Goal: Find specific page/section: Find specific page/section

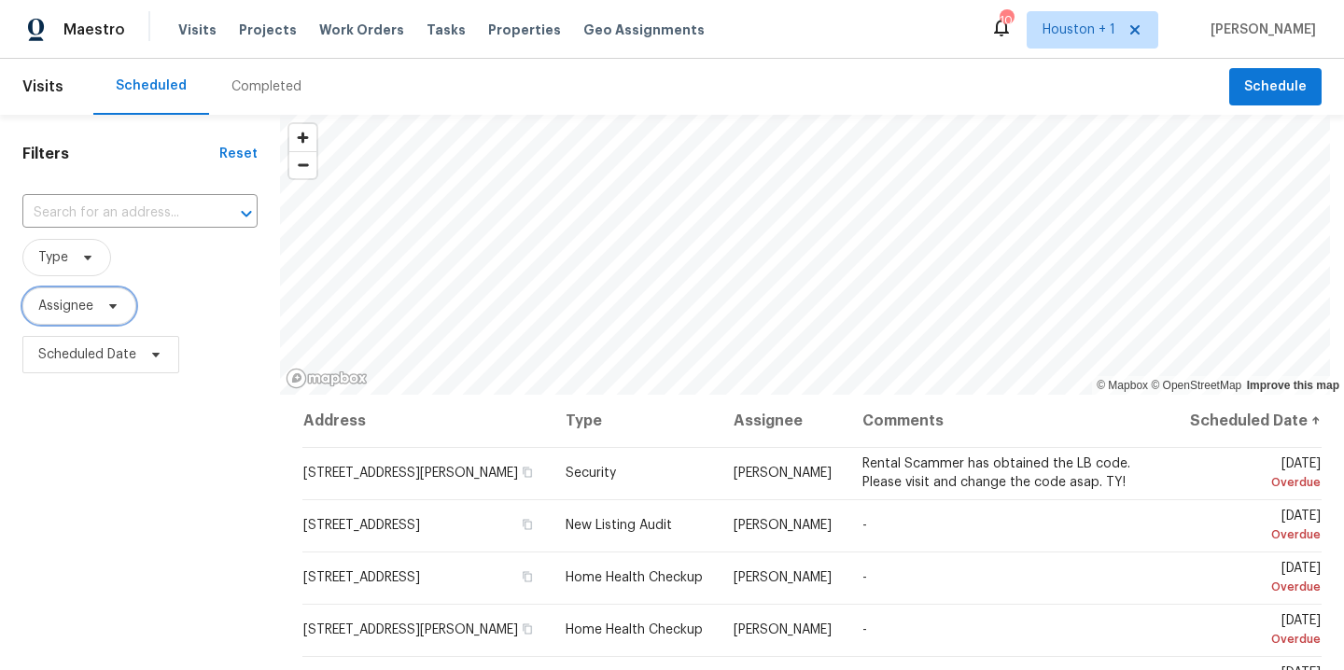
click at [79, 308] on span "Assignee" at bounding box center [65, 306] width 55 height 19
type input "stephen lacy"
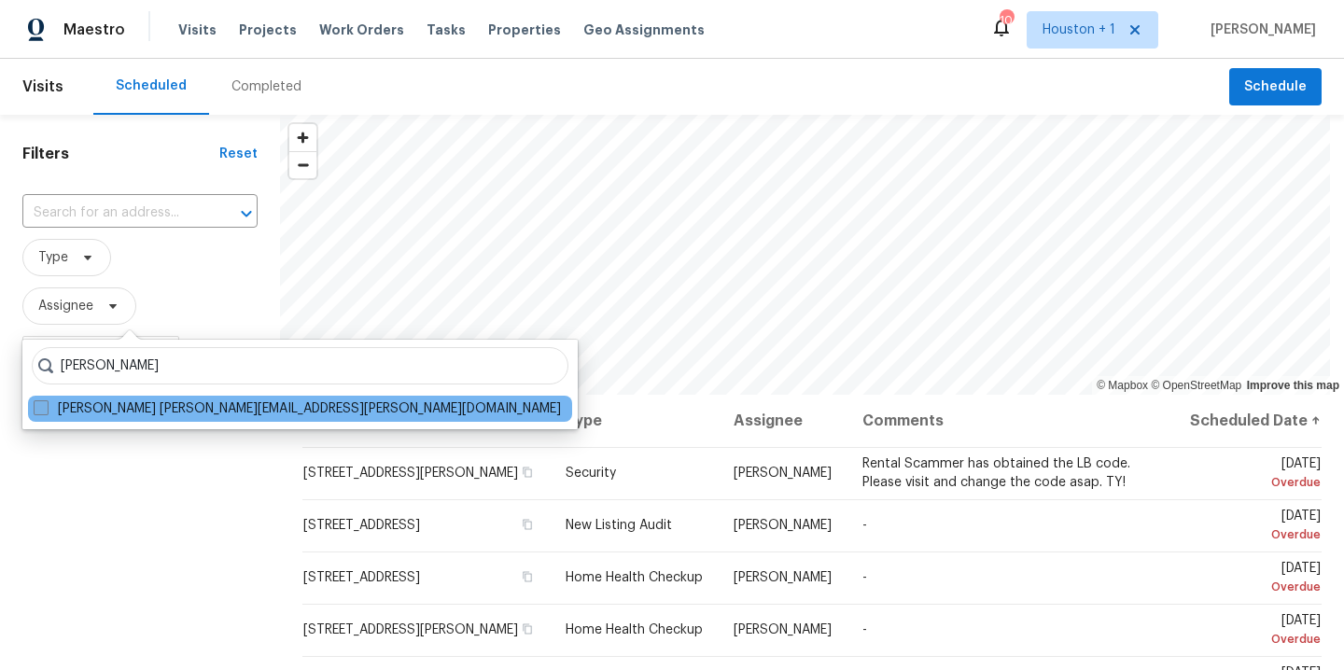
click at [184, 415] on label "Stephen Lacy stephen.lacy@opendoor.com" at bounding box center [298, 409] width 528 height 19
click at [46, 412] on input "Stephen Lacy stephen.lacy@opendoor.com" at bounding box center [40, 406] width 12 height 12
checkbox input "true"
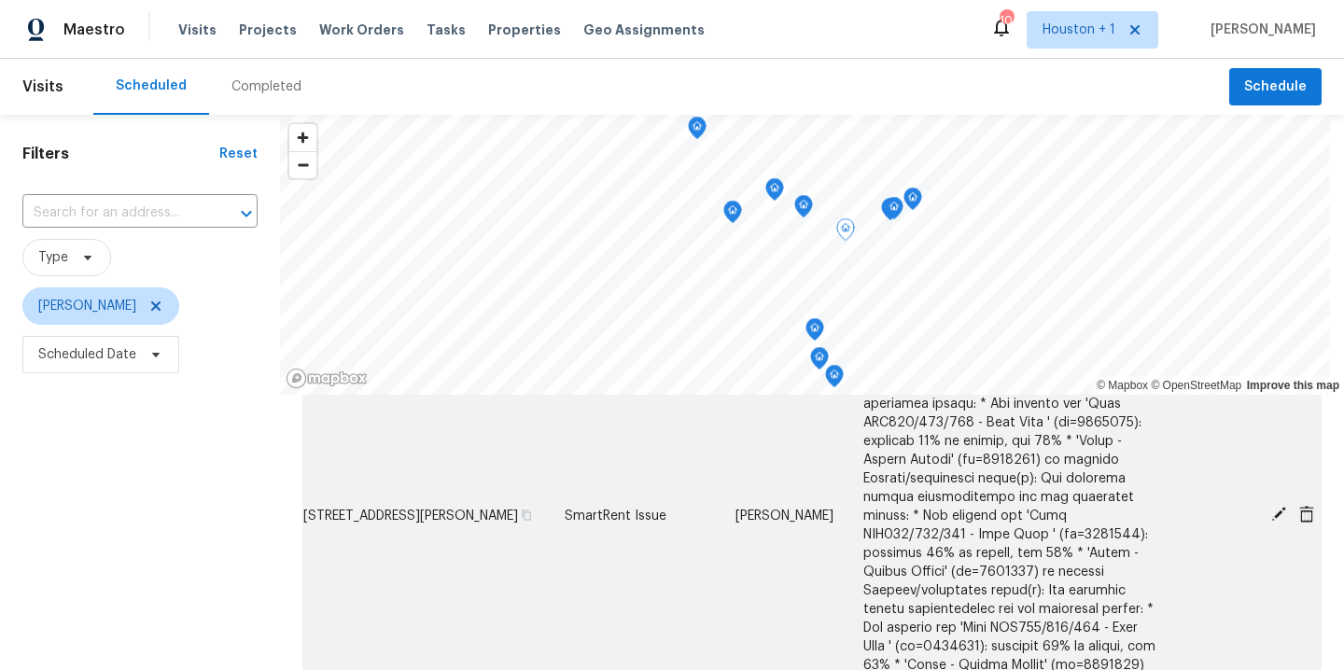
scroll to position [512, 0]
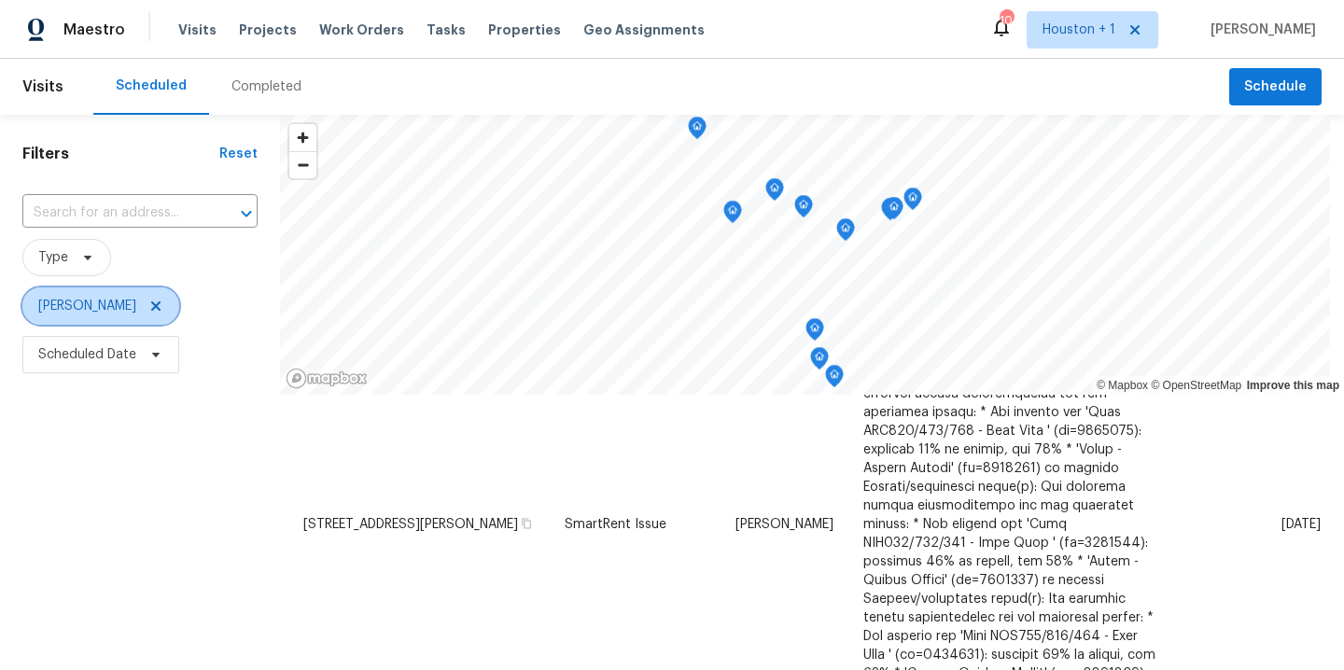
click at [148, 306] on icon at bounding box center [155, 306] width 15 height 15
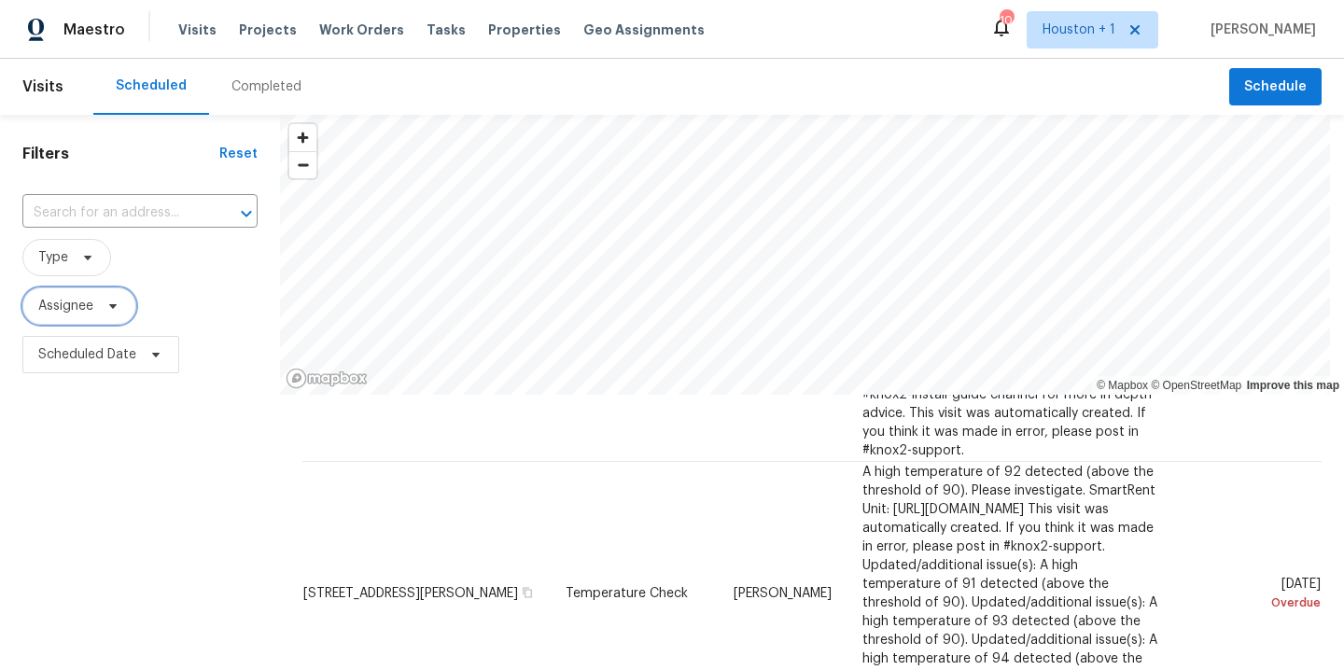
click at [105, 302] on span at bounding box center [110, 306] width 21 height 15
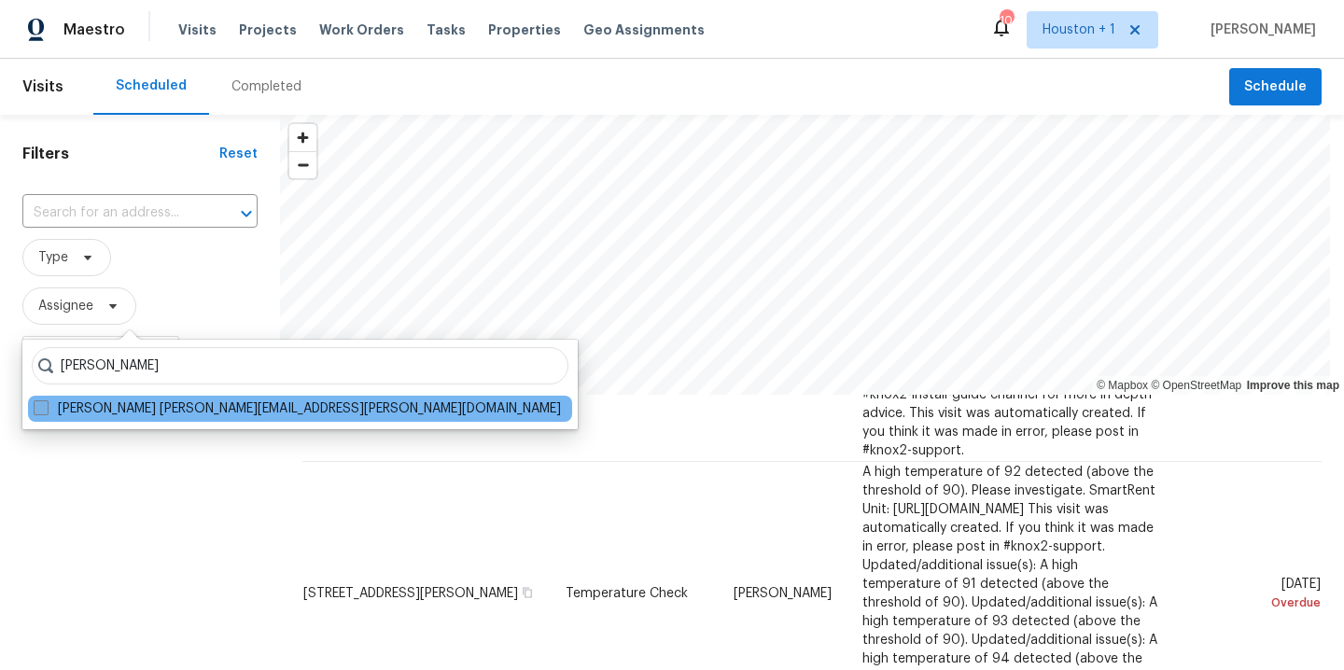
type input "joseph wolfe"
click at [162, 401] on label "Joseph Wolfe joseph.wolfe@opendoor.com" at bounding box center [298, 409] width 528 height 19
click at [46, 401] on input "Joseph Wolfe joseph.wolfe@opendoor.com" at bounding box center [40, 406] width 12 height 12
checkbox input "true"
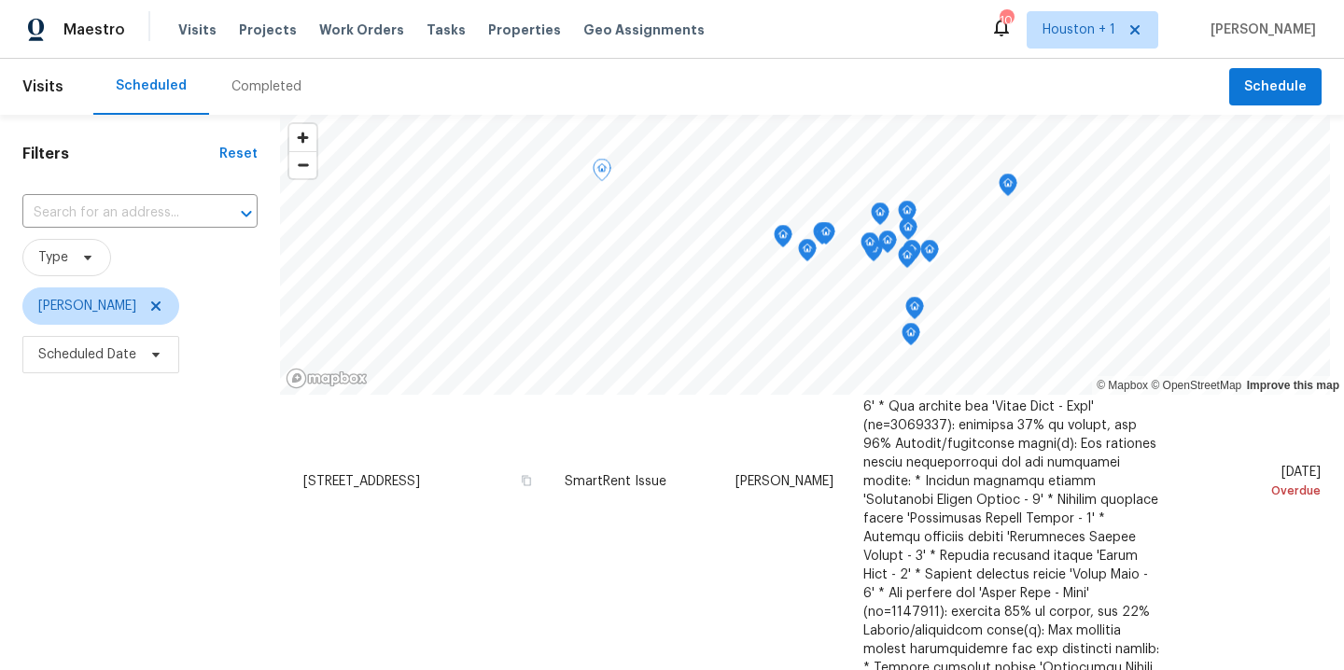
scroll to position [403, 0]
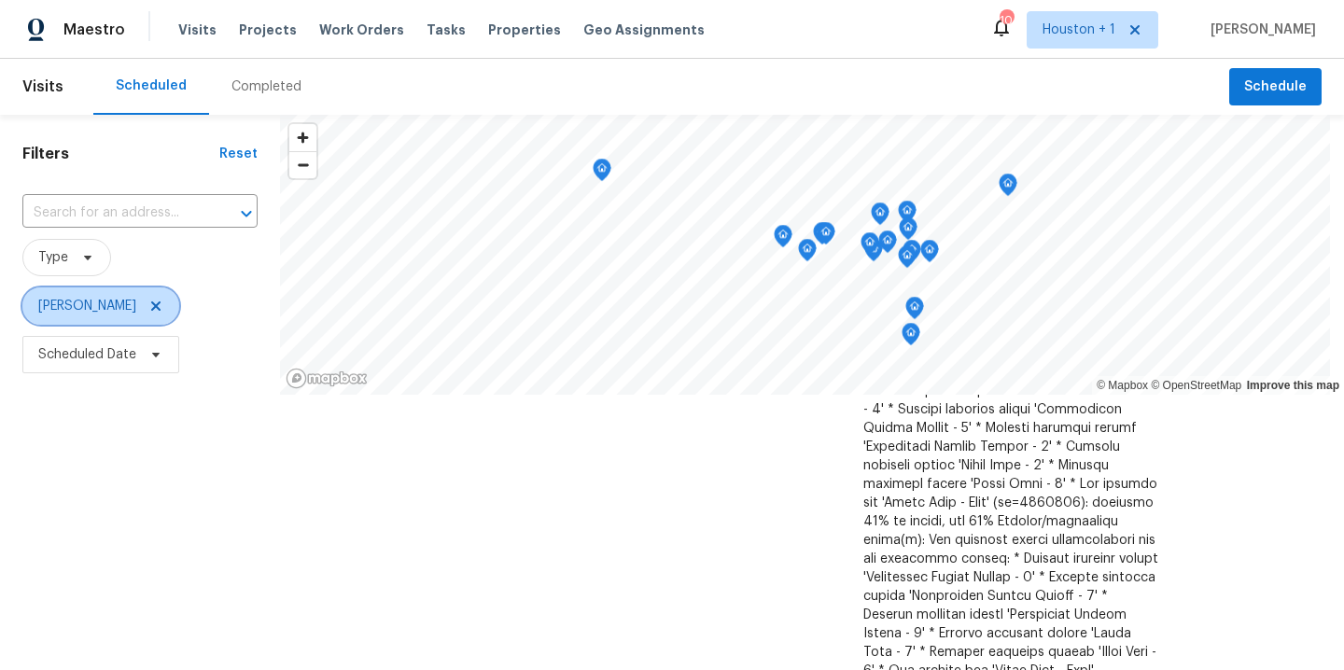
click at [148, 308] on icon at bounding box center [155, 306] width 15 height 15
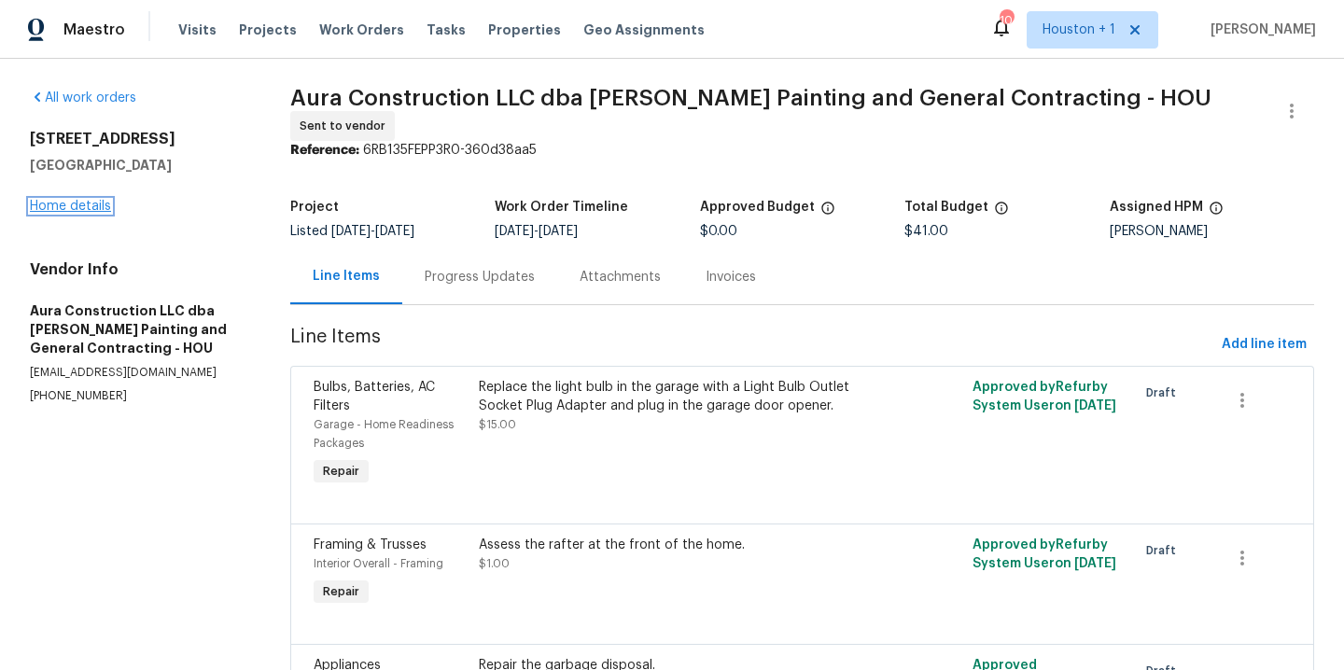
click at [68, 212] on link "Home details" at bounding box center [70, 206] width 81 height 13
